Goal: Obtain resource: Download file/media

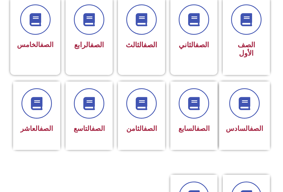
scroll to position [151, 0]
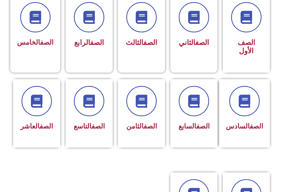
click at [141, 130] on span "الصف الثامن" at bounding box center [141, 126] width 31 height 8
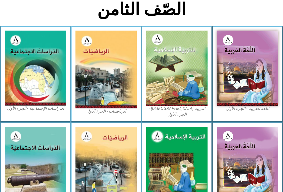
scroll to position [123, 0]
click at [190, 89] on img at bounding box center [176, 68] width 61 height 75
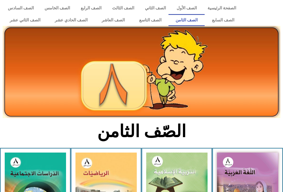
scroll to position [0, 0]
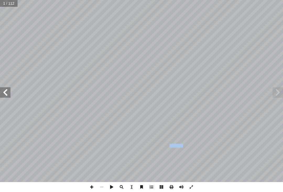
click at [279, 93] on span at bounding box center [277, 92] width 10 height 10
click at [282, 95] on span at bounding box center [277, 92] width 10 height 10
click at [279, 94] on span at bounding box center [277, 92] width 10 height 10
click at [8, 89] on span at bounding box center [5, 92] width 10 height 10
click at [3, 92] on span at bounding box center [5, 92] width 10 height 10
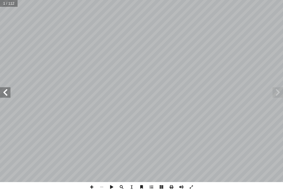
click at [5, 94] on span at bounding box center [5, 92] width 10 height 10
click at [10, 94] on span at bounding box center [5, 92] width 10 height 10
click at [8, 95] on span at bounding box center [5, 92] width 10 height 10
click at [277, 93] on span at bounding box center [277, 92] width 10 height 10
click at [279, 94] on span at bounding box center [277, 92] width 10 height 10
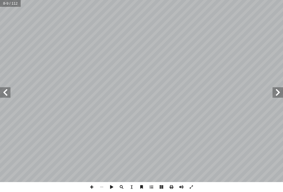
click at [279, 93] on span at bounding box center [277, 92] width 10 height 10
click at [274, 94] on span at bounding box center [277, 92] width 10 height 10
click at [275, 94] on span at bounding box center [277, 92] width 10 height 10
click at [276, 92] on span at bounding box center [277, 92] width 10 height 10
click at [274, 94] on span at bounding box center [277, 92] width 10 height 10
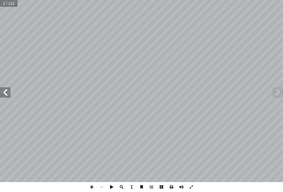
click at [10, 90] on span at bounding box center [5, 92] width 10 height 10
click at [0, 94] on span at bounding box center [5, 92] width 10 height 10
click at [8, 92] on span at bounding box center [5, 92] width 10 height 10
click at [10, 88] on span at bounding box center [5, 92] width 10 height 10
click at [276, 96] on span at bounding box center [277, 92] width 10 height 10
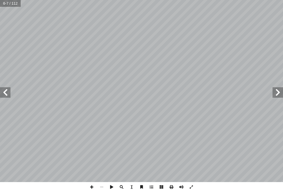
click at [274, 93] on span at bounding box center [277, 92] width 10 height 10
click at [274, 94] on span at bounding box center [277, 92] width 10 height 10
click at [278, 92] on span at bounding box center [277, 92] width 10 height 10
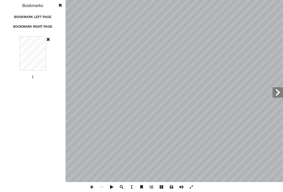
click at [51, 38] on div "1 2 3 4 5 6 7 8 9 10 11 12 13 14 15 16 17 18 19 20 21 22 23 24 25 26 27 28 29 3…" at bounding box center [32, 60] width 65 height 48
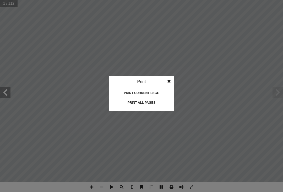
click at [137, 106] on div "Print all pages" at bounding box center [141, 103] width 52 height 8
